Goal: Communication & Community: Answer question/provide support

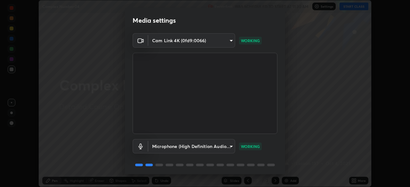
scroll to position [23, 0]
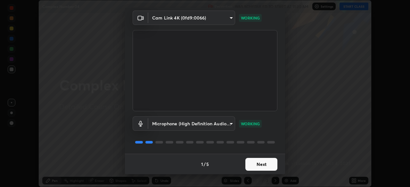
click at [265, 163] on button "Next" at bounding box center [261, 164] width 32 height 13
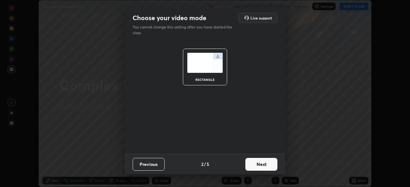
click at [268, 165] on button "Next" at bounding box center [261, 164] width 32 height 13
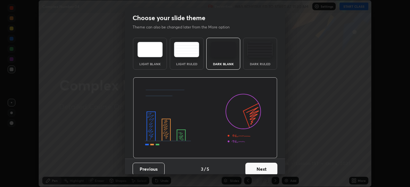
scroll to position [5, 0]
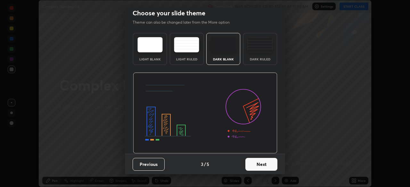
click at [266, 161] on button "Next" at bounding box center [261, 164] width 32 height 13
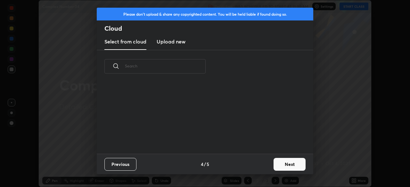
scroll to position [0, 0]
click at [278, 158] on button "Next" at bounding box center [289, 164] width 32 height 13
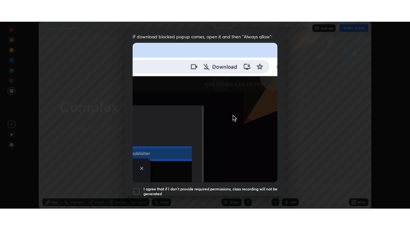
scroll to position [153, 0]
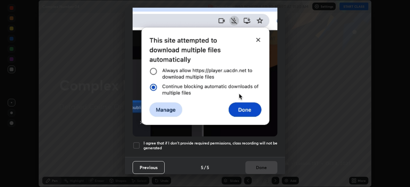
click at [135, 143] on div at bounding box center [136, 146] width 8 height 8
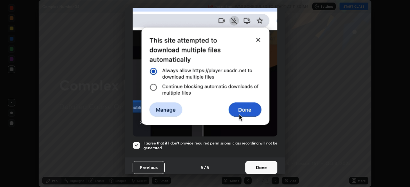
click at [253, 164] on button "Done" at bounding box center [261, 167] width 32 height 13
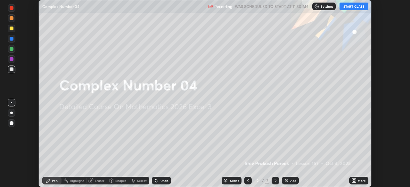
click at [348, 6] on button "START CLASS" at bounding box center [353, 7] width 29 height 8
click at [291, 181] on div "Add" at bounding box center [293, 180] width 6 height 3
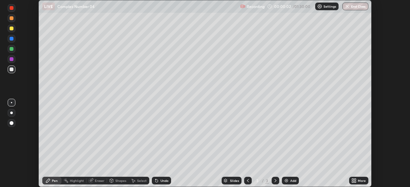
click at [355, 182] on icon at bounding box center [355, 182] width 2 height 2
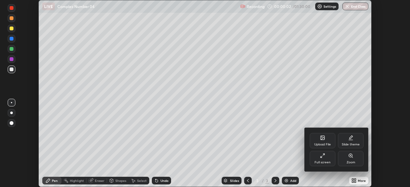
click at [324, 159] on div "Full screen" at bounding box center [322, 158] width 26 height 15
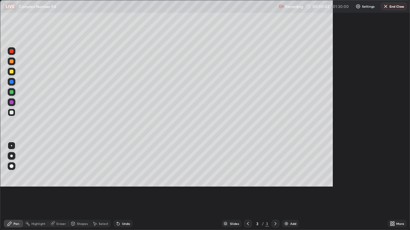
scroll to position [230, 410]
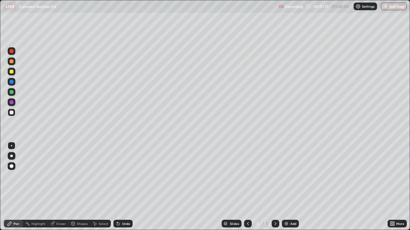
click at [393, 187] on icon at bounding box center [393, 223] width 2 height 2
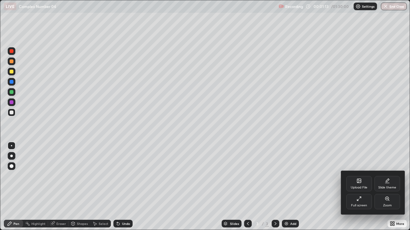
click at [383, 185] on div "Slide theme" at bounding box center [387, 183] width 26 height 15
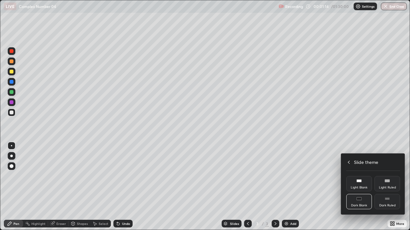
click at [382, 187] on div "Dark Ruled" at bounding box center [387, 201] width 26 height 15
click at [318, 187] on div at bounding box center [205, 115] width 410 height 230
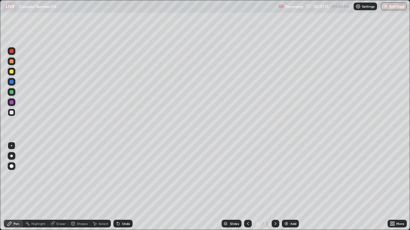
click at [293, 187] on div "Add" at bounding box center [290, 224] width 17 height 8
click at [12, 91] on div at bounding box center [12, 92] width 4 height 4
click at [15, 69] on div at bounding box center [12, 72] width 8 height 8
click at [12, 114] on div at bounding box center [12, 113] width 4 height 4
click at [62, 187] on div "Eraser" at bounding box center [61, 223] width 10 height 3
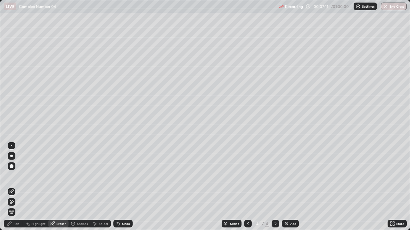
click at [18, 187] on div "Pen" at bounding box center [16, 223] width 6 height 3
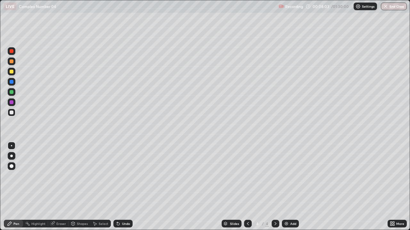
click at [292, 187] on div "Add" at bounding box center [293, 223] width 6 height 3
click at [11, 113] on div at bounding box center [12, 113] width 4 height 4
click at [120, 187] on div "Undo" at bounding box center [122, 224] width 19 height 8
click at [11, 73] on div at bounding box center [12, 72] width 4 height 4
click at [10, 50] on div at bounding box center [12, 51] width 4 height 4
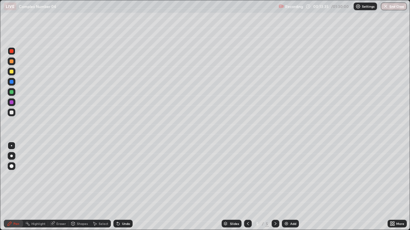
click at [247, 187] on icon at bounding box center [247, 223] width 5 height 5
click at [275, 187] on icon at bounding box center [275, 223] width 5 height 5
click at [290, 187] on div "Add" at bounding box center [293, 223] width 6 height 3
click at [12, 113] on div at bounding box center [12, 113] width 4 height 4
click at [127, 187] on div "Undo" at bounding box center [122, 224] width 19 height 8
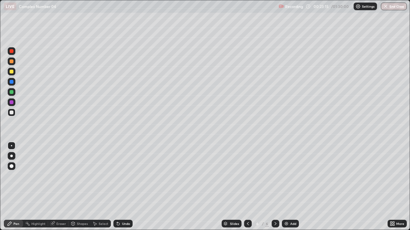
click at [124, 187] on div "Undo" at bounding box center [126, 223] width 8 height 3
click at [245, 187] on icon at bounding box center [247, 223] width 5 height 5
click at [275, 187] on icon at bounding box center [275, 223] width 5 height 5
click at [11, 72] on div at bounding box center [12, 72] width 4 height 4
click at [12, 113] on div at bounding box center [12, 113] width 4 height 4
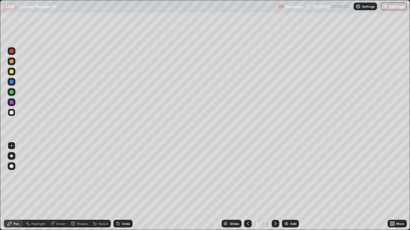
click at [247, 187] on icon at bounding box center [247, 223] width 5 height 5
click at [275, 187] on icon at bounding box center [275, 223] width 5 height 5
click at [287, 187] on img at bounding box center [285, 223] width 5 height 5
click at [12, 114] on div at bounding box center [12, 113] width 4 height 4
click at [118, 187] on icon at bounding box center [118, 224] width 3 height 3
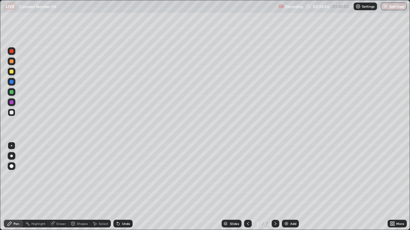
click at [120, 187] on div "Undo" at bounding box center [122, 224] width 19 height 8
click at [122, 187] on div "Undo" at bounding box center [126, 223] width 8 height 3
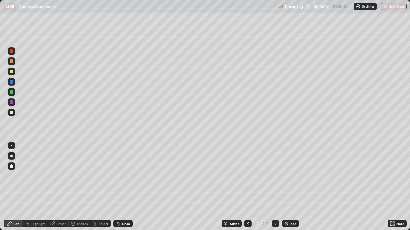
click at [122, 187] on div "Undo" at bounding box center [126, 223] width 8 height 3
click at [293, 187] on div "Add" at bounding box center [290, 224] width 17 height 8
click at [12, 92] on div at bounding box center [12, 92] width 4 height 4
click at [8, 113] on div at bounding box center [12, 113] width 8 height 8
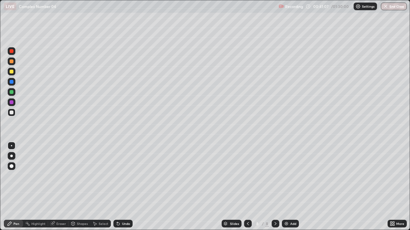
click at [13, 92] on div at bounding box center [12, 92] width 4 height 4
click at [128, 187] on div "Undo" at bounding box center [126, 223] width 8 height 3
click at [124, 187] on div "Undo" at bounding box center [126, 223] width 8 height 3
click at [123, 187] on div "Undo" at bounding box center [122, 224] width 19 height 8
click at [120, 187] on div "Undo" at bounding box center [122, 224] width 19 height 8
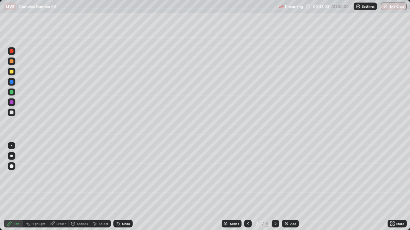
click at [250, 187] on div at bounding box center [248, 224] width 8 height 8
click at [123, 187] on div "Undo" at bounding box center [122, 224] width 19 height 8
click at [124, 187] on div "Undo" at bounding box center [122, 224] width 19 height 8
click at [126, 187] on div "Undo" at bounding box center [122, 224] width 19 height 8
click at [124, 187] on div "Undo" at bounding box center [126, 223] width 8 height 3
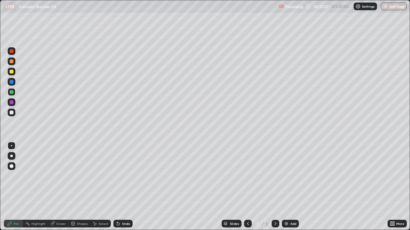
click at [125, 187] on div "Undo" at bounding box center [122, 224] width 19 height 8
click at [275, 187] on icon at bounding box center [275, 223] width 5 height 5
click at [246, 187] on icon at bounding box center [247, 223] width 5 height 5
click at [275, 187] on icon at bounding box center [275, 223] width 5 height 5
click at [292, 187] on div "Add" at bounding box center [293, 223] width 6 height 3
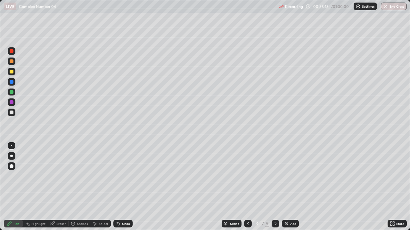
click at [11, 75] on div at bounding box center [12, 72] width 8 height 8
click at [13, 111] on div at bounding box center [12, 113] width 4 height 4
click at [14, 71] on div at bounding box center [12, 72] width 8 height 8
click at [291, 187] on div "Add" at bounding box center [290, 224] width 17 height 8
click at [12, 112] on div at bounding box center [12, 113] width 4 height 4
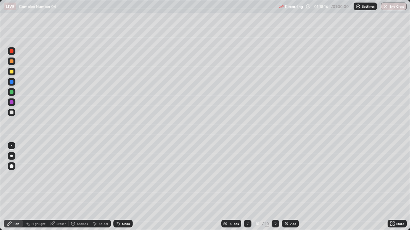
click at [295, 187] on div "Add" at bounding box center [293, 223] width 6 height 3
click at [8, 114] on div at bounding box center [12, 113] width 8 height 8
click at [386, 7] on img "button" at bounding box center [385, 6] width 5 height 5
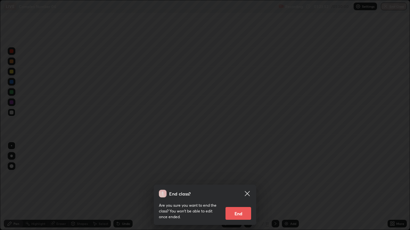
click at [385, 7] on div "End class? Are you sure you want to end the class? You won’t be able to edit on…" at bounding box center [205, 115] width 410 height 230
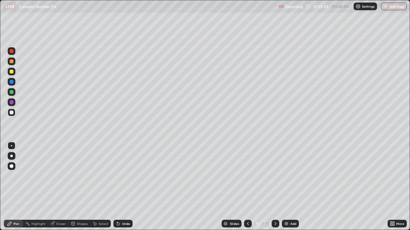
click at [385, 6] on img "button" at bounding box center [385, 6] width 5 height 5
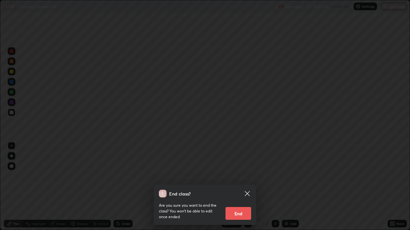
click at [238, 187] on button "End" at bounding box center [238, 213] width 26 height 13
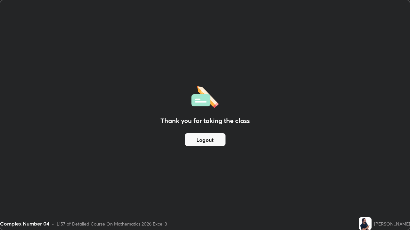
click at [212, 141] on button "Logout" at bounding box center [205, 139] width 41 height 13
click at [212, 142] on button "Logout" at bounding box center [205, 139] width 41 height 13
click at [214, 143] on button "Logout" at bounding box center [205, 139] width 41 height 13
